Goal: Transaction & Acquisition: Purchase product/service

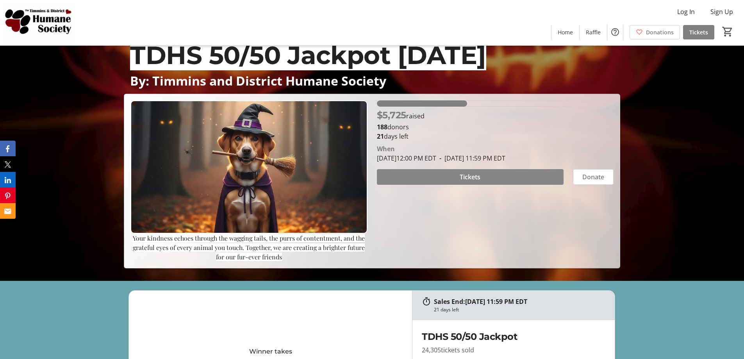
scroll to position [234, 0]
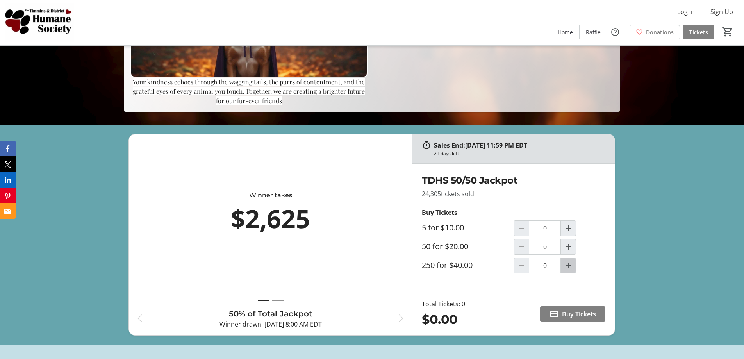
click at [569, 266] on mat-icon "Increment by one" at bounding box center [567, 265] width 9 height 9
type input "1"
click at [552, 315] on mat-icon at bounding box center [553, 313] width 9 height 9
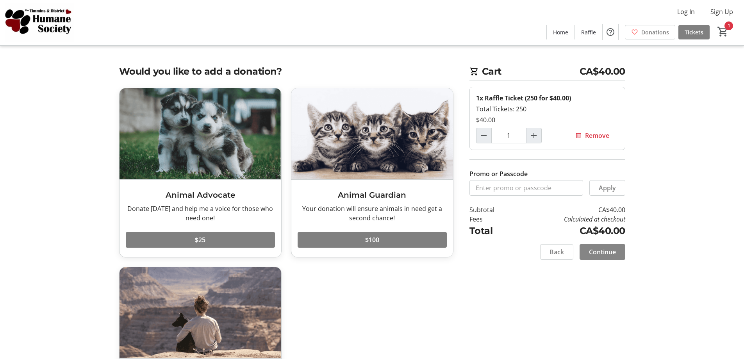
click at [607, 253] on span "Continue" at bounding box center [602, 251] width 27 height 9
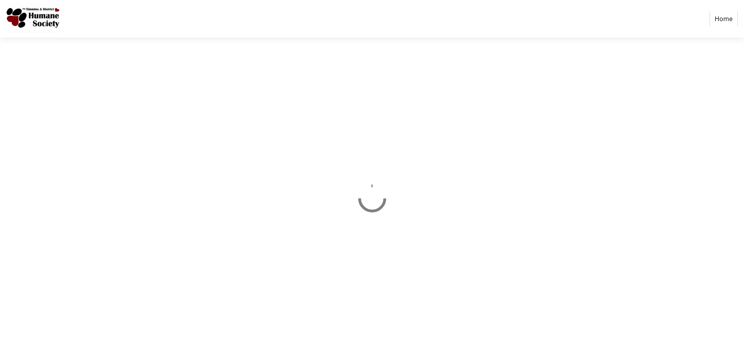
select select "CA"
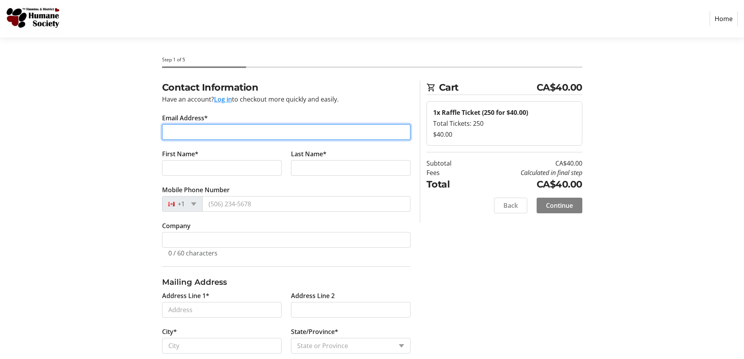
click at [312, 130] on input "Email Address*" at bounding box center [286, 132] width 248 height 16
type input "[EMAIL_ADDRESS][DOMAIN_NAME]"
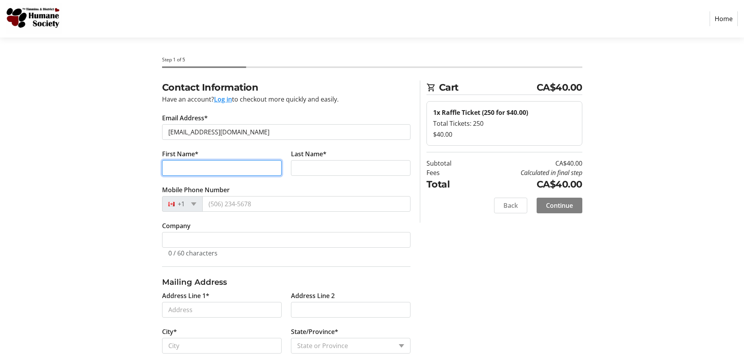
type input "[PERSON_NAME]"
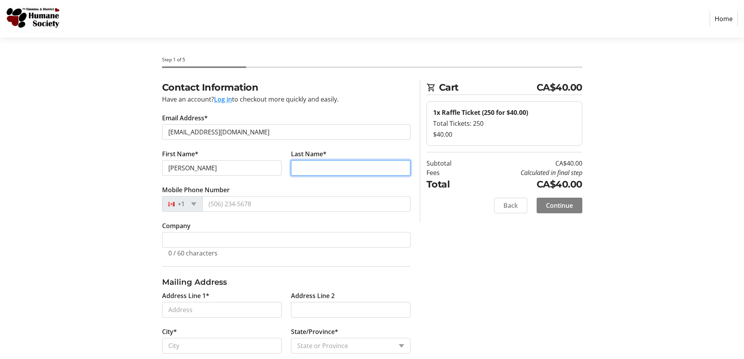
type input "[PERSON_NAME]"
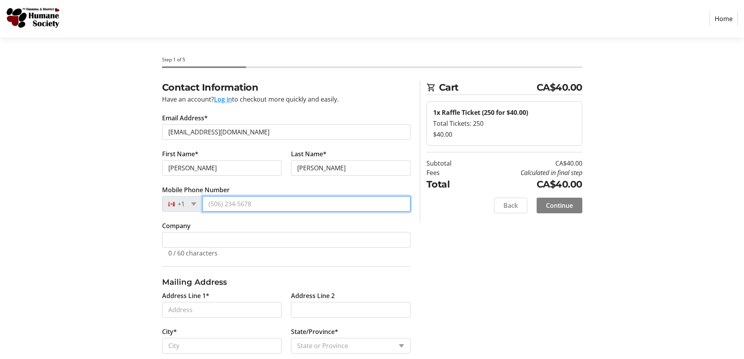
type input "[PHONE_NUMBER]"
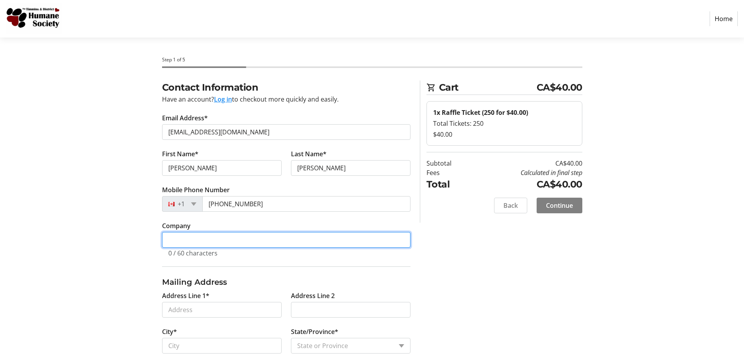
type input "943000564656"
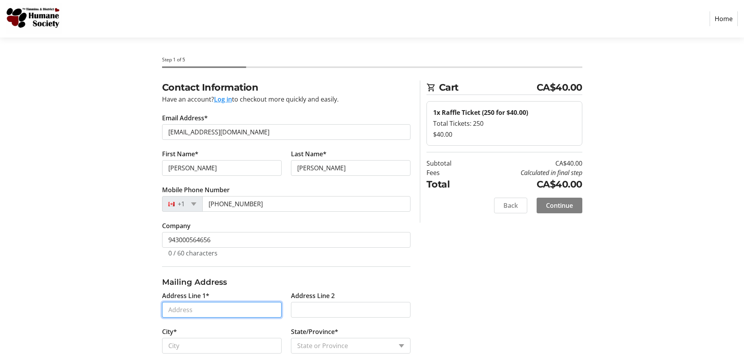
type input "[STREET_ADDRESS]"
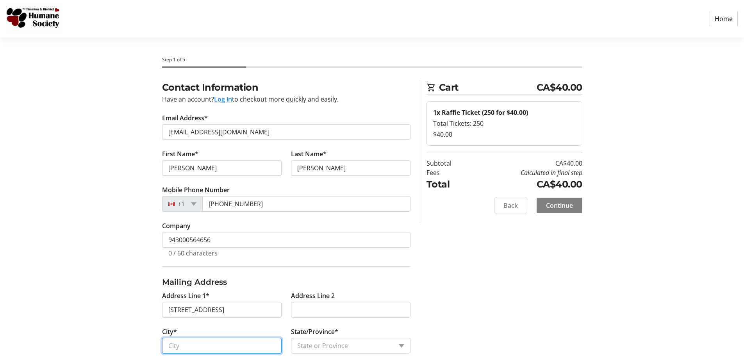
type input "Timmins"
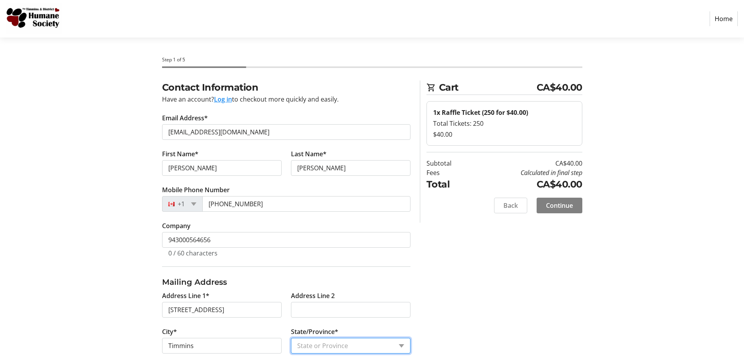
select select "ON"
type input "P4N 3C8"
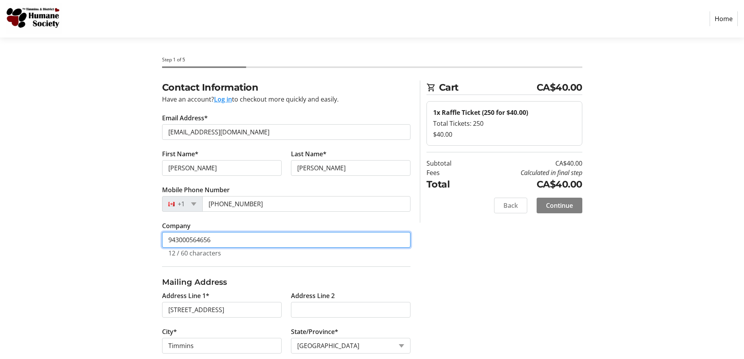
click at [226, 242] on input "943000564656" at bounding box center [286, 240] width 248 height 16
type input "9"
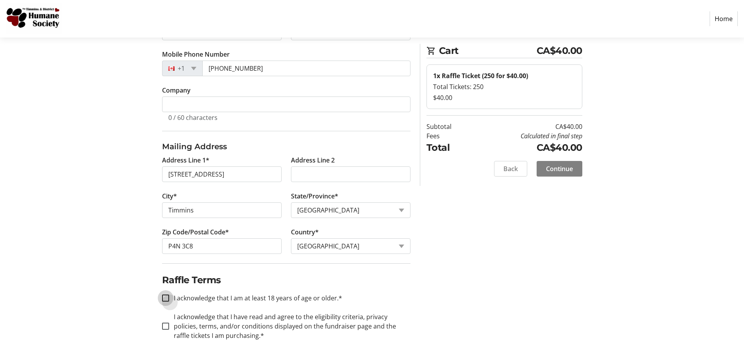
click at [168, 299] on input "I acknowledge that I am at least 18 years of age or older.*" at bounding box center [165, 297] width 7 height 7
checkbox input "true"
click at [164, 325] on input "I acknowledge that I have read and agree to the eligibility criteria, privacy p…" at bounding box center [165, 325] width 7 height 7
checkbox input "true"
click at [554, 173] on span "Continue" at bounding box center [559, 168] width 27 height 9
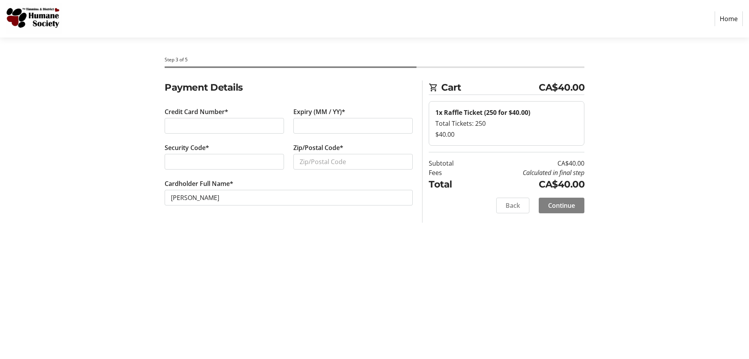
click at [266, 151] on div "Security Code*" at bounding box center [224, 161] width 129 height 36
click at [251, 167] on div at bounding box center [224, 162] width 119 height 16
click at [343, 158] on input "Zip/Postal Code*" at bounding box center [353, 162] width 119 height 16
type input "P4N3C8"
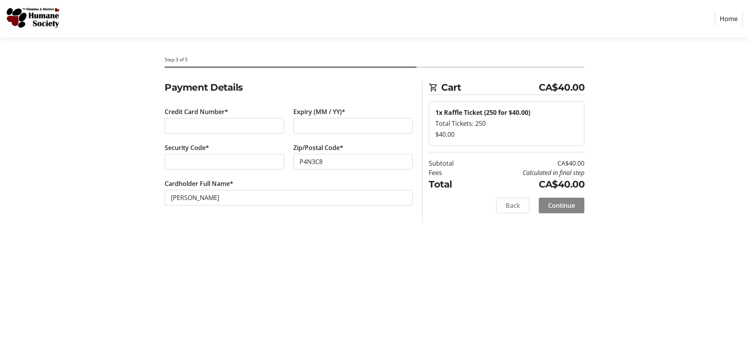
click at [572, 210] on span at bounding box center [562, 205] width 46 height 19
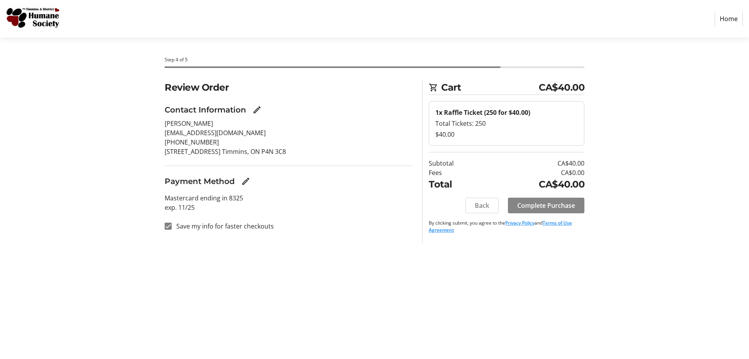
click at [550, 204] on span "Complete Purchase" at bounding box center [547, 205] width 58 height 9
